Goal: Information Seeking & Learning: Learn about a topic

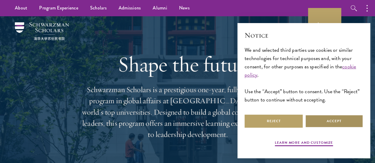
click at [328, 115] on button "Accept" at bounding box center [334, 121] width 58 height 13
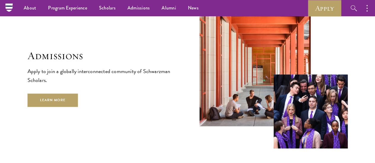
scroll to position [900, 0]
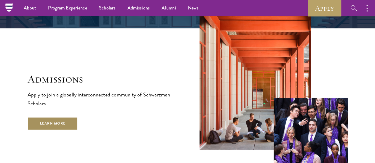
click at [72, 130] on link "Learn More" at bounding box center [53, 123] width 51 height 13
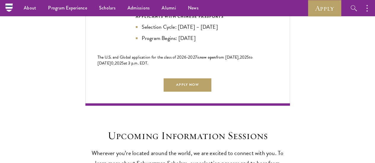
scroll to position [1396, 0]
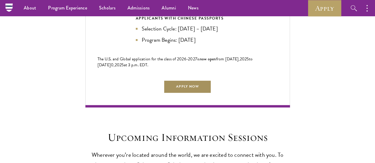
click at [183, 80] on link "Apply Now" at bounding box center [187, 86] width 47 height 13
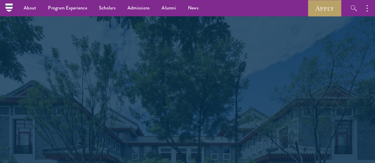
scroll to position [964, 0]
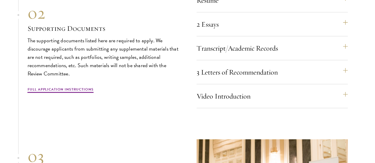
scroll to position [1993, 0]
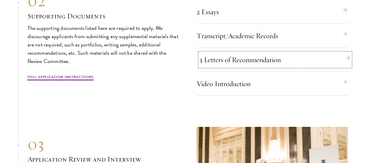
click at [311, 67] on button "3 Letters of Recommendation" at bounding box center [275, 60] width 151 height 14
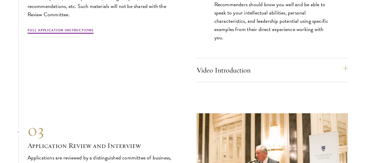
scroll to position [2086, 0]
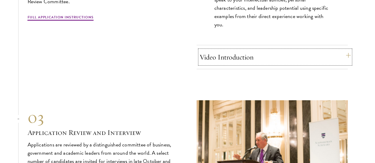
click at [282, 64] on button "Video Introduction" at bounding box center [275, 57] width 151 height 14
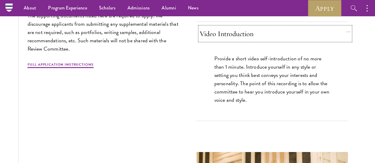
scroll to position [2042, 0]
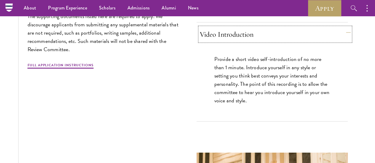
click at [273, 42] on button "Video Introduction" at bounding box center [275, 34] width 151 height 14
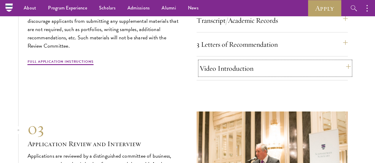
scroll to position [2007, 0]
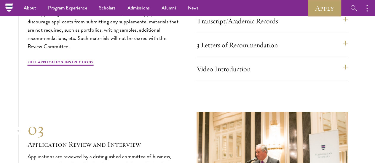
click at [278, 47] on div "Resume A current version of your resume or CV (maximum 2 pages). 2 Essays The t…" at bounding box center [272, 23] width 151 height 115
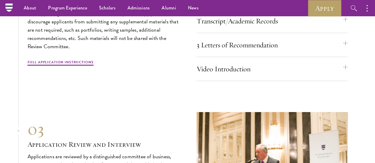
click at [255, 25] on div "Resume A current version of your resume or CV (maximum 2 pages). 2 Essays The t…" at bounding box center [272, 21] width 151 height 120
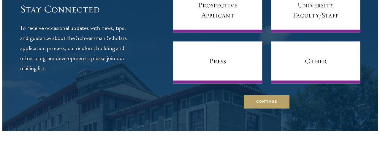
scroll to position [2470, 0]
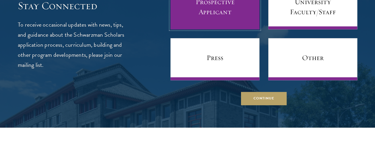
click at [190, 29] on link "Prospective Applicant" at bounding box center [214, 8] width 89 height 42
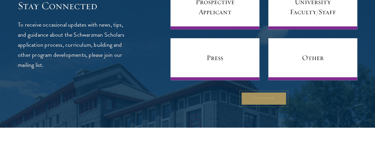
click at [265, 106] on button "Continue" at bounding box center [264, 98] width 46 height 13
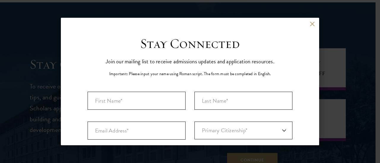
click at [305, 26] on div "Back" at bounding box center [190, 28] width 258 height 14
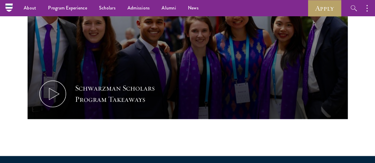
scroll to position [331, 0]
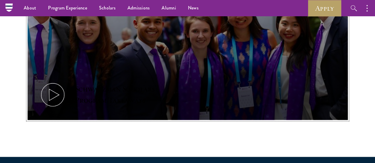
click at [245, 81] on button "Schwarzman Scholars Program Takeaways" at bounding box center [188, 30] width 320 height 180
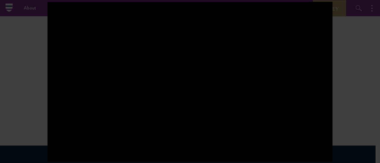
click at [344, 95] on div at bounding box center [190, 81] width 380 height 163
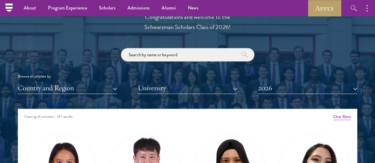
scroll to position [667, 0]
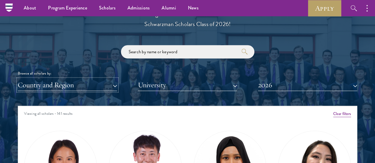
click at [69, 79] on button "Country and Region" at bounding box center [67, 85] width 99 height 12
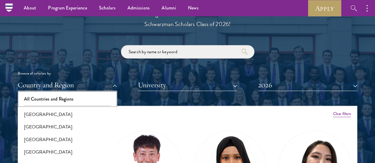
click at [58, 93] on button "All Countries and Regions" at bounding box center [68, 99] width 96 height 12
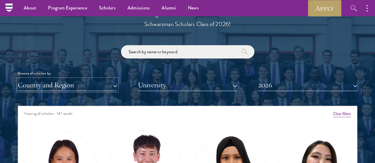
click at [75, 79] on button "Country and Region" at bounding box center [67, 85] width 99 height 12
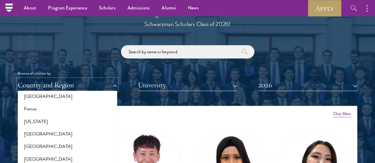
scroll to position [331, 0]
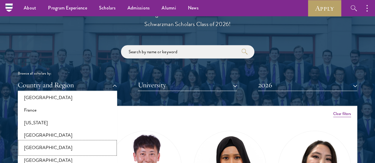
click at [43, 142] on button "[GEOGRAPHIC_DATA]" at bounding box center [68, 148] width 96 height 12
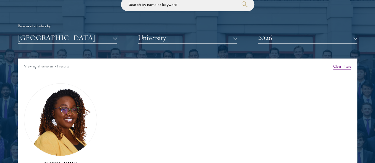
scroll to position [730, 0]
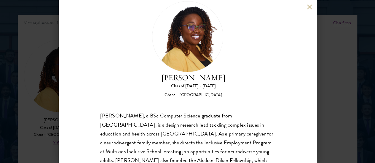
scroll to position [15, 0]
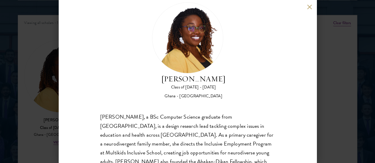
click at [308, 7] on button at bounding box center [309, 6] width 5 height 5
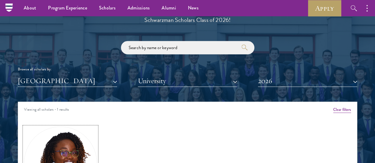
scroll to position [670, 0]
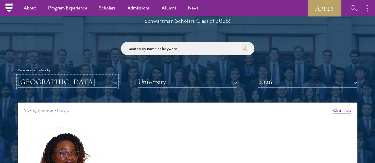
click at [98, 76] on button "[GEOGRAPHIC_DATA]" at bounding box center [67, 82] width 99 height 12
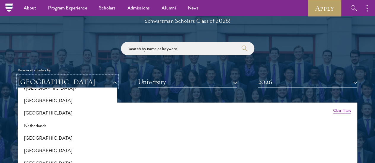
scroll to position [772, 0]
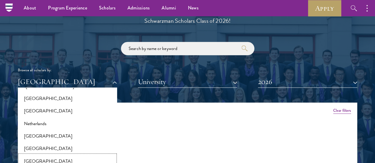
click at [44, 155] on button "[GEOGRAPHIC_DATA]" at bounding box center [68, 161] width 96 height 12
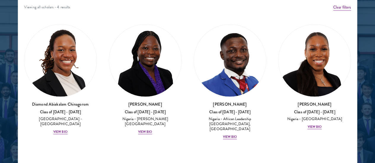
scroll to position [788, 0]
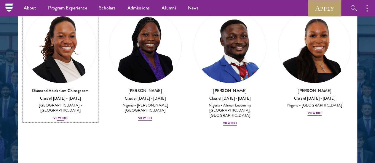
click at [68, 116] on div "View Bio" at bounding box center [60, 118] width 14 height 5
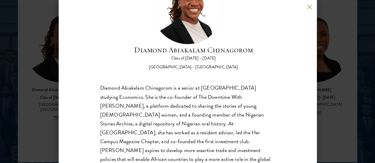
scroll to position [790, 0]
click at [308, 6] on button at bounding box center [309, 6] width 5 height 5
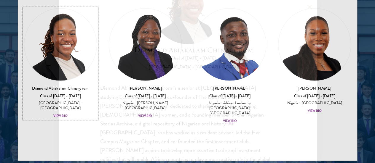
scroll to position [786, 0]
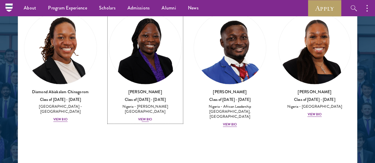
click at [138, 117] on div "View Bio" at bounding box center [145, 119] width 14 height 5
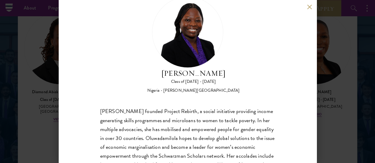
scroll to position [19, 0]
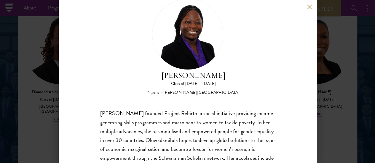
drag, startPoint x: 185, startPoint y: 17, endPoint x: 224, endPoint y: 31, distance: 41.3
click at [224, 70] on h2 "Oluwadamilola Akintewe" at bounding box center [193, 75] width 93 height 11
copy h2 "Oluwadamilola Akintewe"
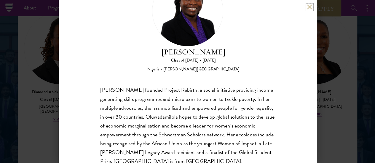
click at [309, 7] on button at bounding box center [309, 6] width 5 height 5
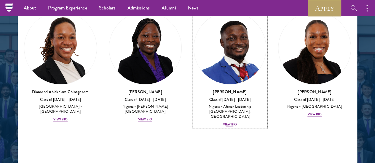
click at [223, 122] on div "View Bio" at bounding box center [230, 124] width 14 height 5
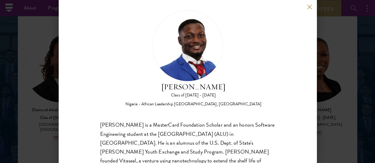
scroll to position [7, 0]
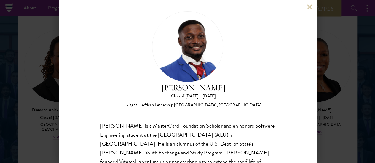
click at [307, 7] on button at bounding box center [309, 6] width 5 height 5
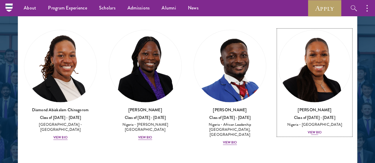
click at [307, 130] on div "View Bio" at bounding box center [314, 132] width 14 height 5
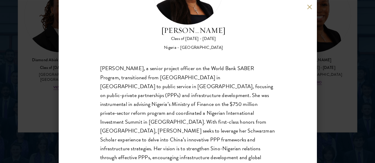
scroll to position [823, 0]
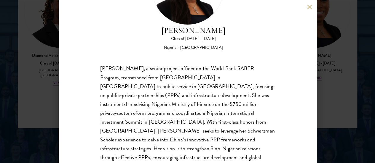
click at [310, 7] on button at bounding box center [309, 6] width 5 height 5
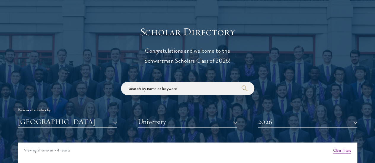
scroll to position [632, 0]
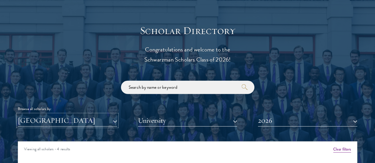
click at [90, 115] on button "[GEOGRAPHIC_DATA]" at bounding box center [67, 121] width 99 height 12
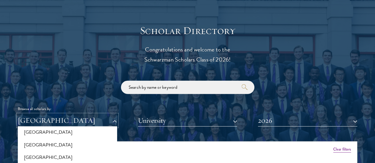
scroll to position [240, 0]
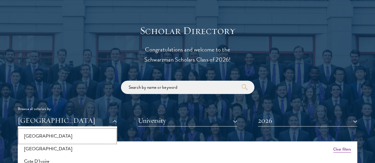
click at [36, 130] on button "[GEOGRAPHIC_DATA]" at bounding box center [68, 136] width 96 height 12
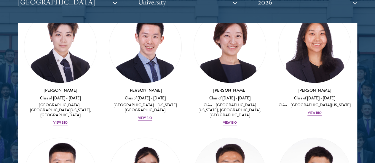
scroll to position [436, 0]
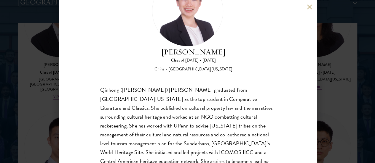
scroll to position [64, 0]
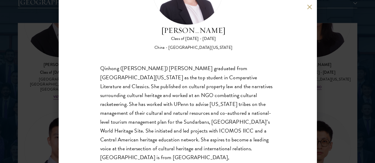
click at [307, 7] on button at bounding box center [309, 6] width 5 height 5
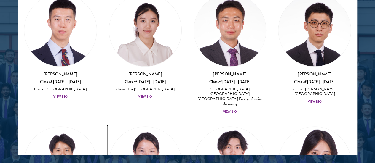
scroll to position [796, 0]
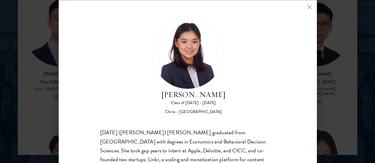
scroll to position [64, 0]
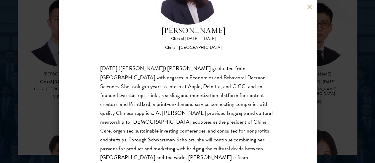
click at [307, 8] on button at bounding box center [309, 6] width 5 height 5
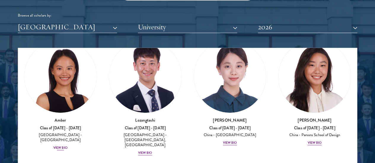
scroll to position [34, 0]
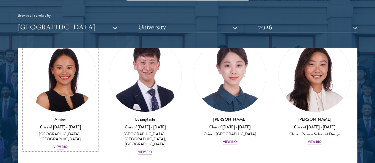
click at [72, 117] on div "Amber Class of 2025 - 2026 China - Peking University View Bio" at bounding box center [60, 134] width 73 height 34
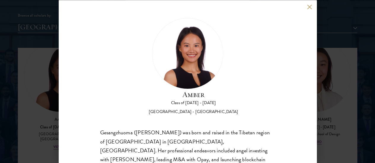
click at [311, 8] on button at bounding box center [309, 6] width 5 height 5
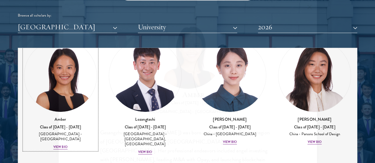
scroll to position [24, 0]
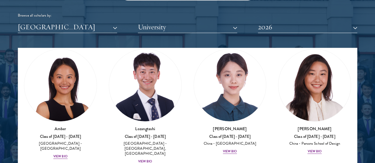
click at [360, 29] on div at bounding box center [187, 78] width 375 height 366
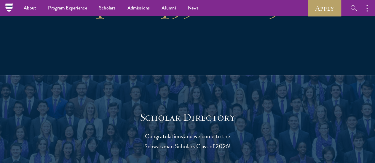
scroll to position [525, 0]
